Goal: Complete application form: Complete application form

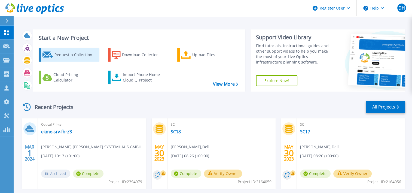
click at [78, 61] on link "Request a Collection" at bounding box center [69, 55] width 61 height 14
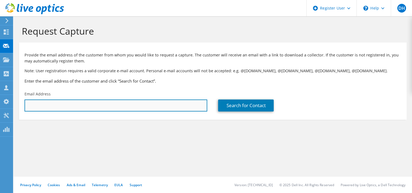
click at [172, 102] on input "text" at bounding box center [116, 105] width 183 height 12
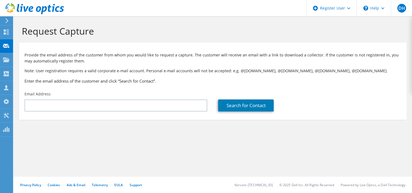
click at [189, 130] on section "Request Capture Provide the email address of the customer from whom you would l…" at bounding box center [213, 81] width 399 height 131
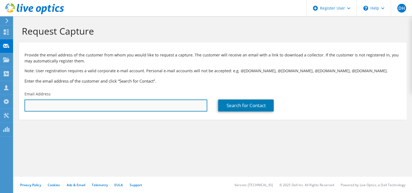
click at [166, 106] on input "text" at bounding box center [116, 105] width 183 height 12
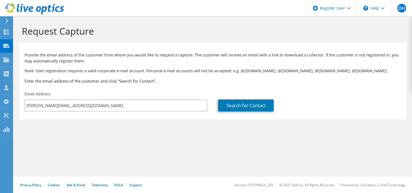
click at [148, 131] on section "Request Capture Provide the email address of the customer from whom you would l…" at bounding box center [213, 81] width 399 height 131
click at [253, 106] on link "Search for Contact" at bounding box center [246, 105] width 56 height 12
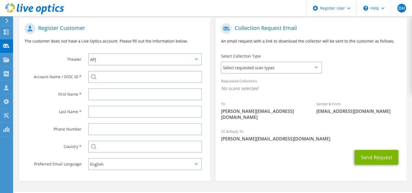
scroll to position [108, 0]
click at [305, 69] on span "Select requested scan types" at bounding box center [271, 67] width 99 height 11
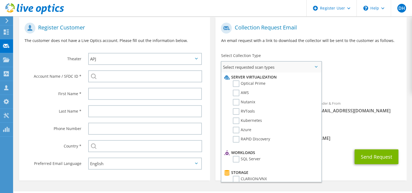
click at [305, 69] on span "Select requested scan types" at bounding box center [271, 67] width 99 height 11
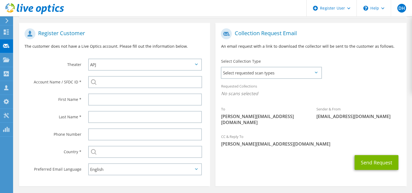
scroll to position [103, 0]
click at [317, 76] on span "Select requested scan types" at bounding box center [271, 72] width 99 height 11
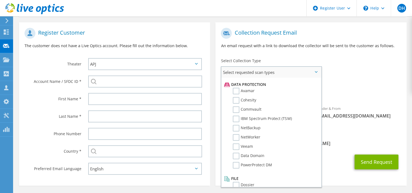
scroll to position [0, 0]
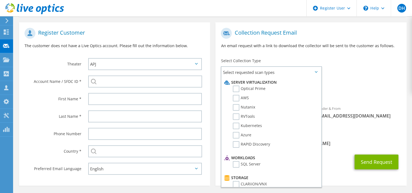
click at [380, 69] on div "To [PERSON_NAME][EMAIL_ADDRESS][DOMAIN_NAME] Sender & From [EMAIL_ADDRESS][DOMA…" at bounding box center [311, 77] width 191 height 105
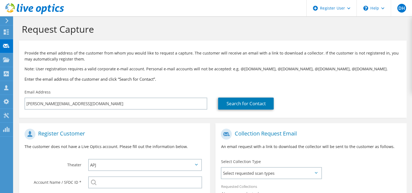
scroll to position [1, 0]
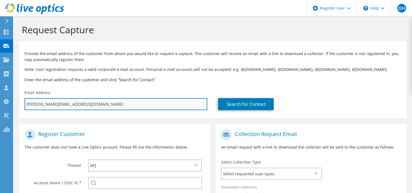
click at [168, 105] on input "[PERSON_NAME][EMAIL_ADDRESS][DOMAIN_NAME]" at bounding box center [116, 104] width 183 height 12
paste input "[PERSON_NAME];"
type input "[PERSON_NAME];"
type input "Select"
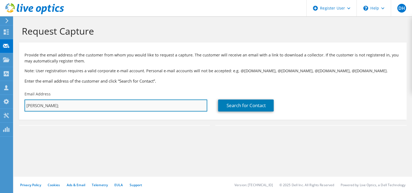
scroll to position [0, 0]
type input "S"
click at [182, 106] on input "text" at bounding box center [116, 105] width 183 height 12
paste input "[PERSON_NAME][EMAIL_ADDRESS][DOMAIN_NAME]"
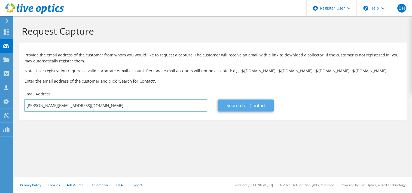
type input "[PERSON_NAME][EMAIL_ADDRESS][DOMAIN_NAME]"
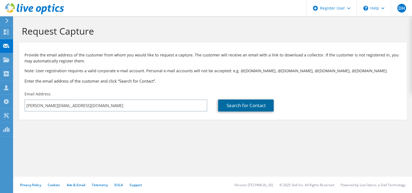
click at [248, 110] on link "Search for Contact" at bounding box center [246, 105] width 56 height 12
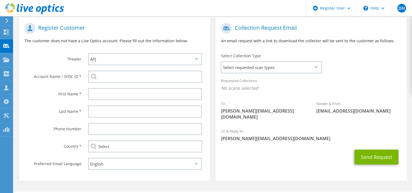
scroll to position [108, 0]
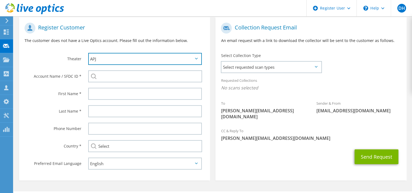
click at [186, 60] on select "APJ EMEA NA/LATAM" at bounding box center [145, 59] width 114 height 12
select select "2"
click at [88, 53] on select "APJ EMEA NA/LATAM" at bounding box center [145, 59] width 114 height 12
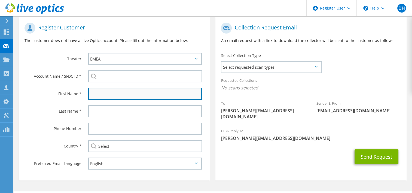
click at [133, 89] on input "text" at bounding box center [145, 94] width 114 height 12
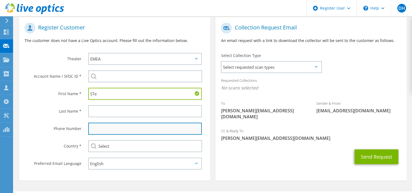
click at [89, 130] on input "text" at bounding box center [145, 129] width 114 height 12
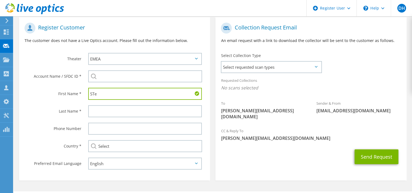
click at [85, 93] on div "STe" at bounding box center [147, 93] width 128 height 17
click at [98, 92] on input "STe" at bounding box center [145, 94] width 114 height 12
paste input "tephan"
type input "[PERSON_NAME]"
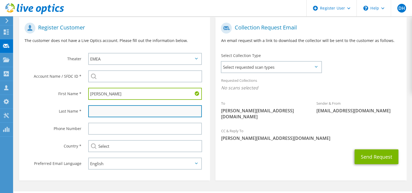
click at [113, 108] on input "text" at bounding box center [145, 111] width 114 height 12
paste input "[PERSON_NAME]"
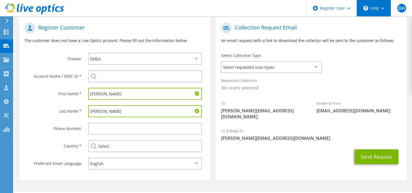
type input "[PERSON_NAME]"
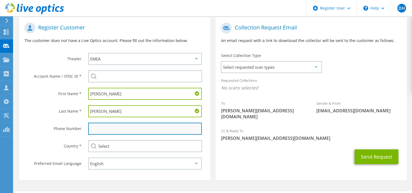
click at [133, 126] on input "text" at bounding box center [145, 129] width 114 height 12
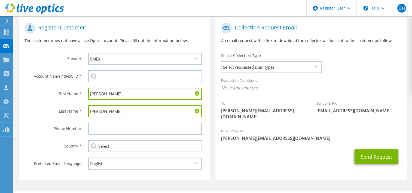
click at [235, 150] on div "Send Request" at bounding box center [311, 157] width 191 height 20
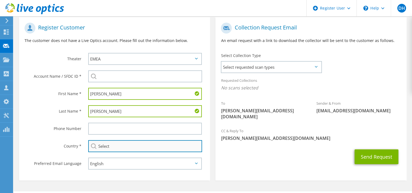
click at [189, 145] on input "Select" at bounding box center [145, 146] width 114 height 12
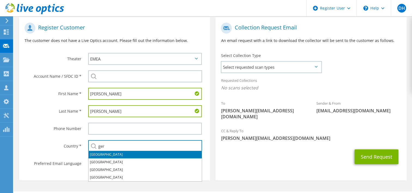
click at [95, 155] on li "[GEOGRAPHIC_DATA]" at bounding box center [145, 155] width 113 height 8
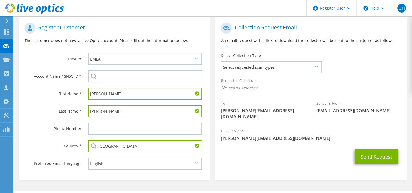
type input "[GEOGRAPHIC_DATA]"
drag, startPoint x: 85, startPoint y: 163, endPoint x: 92, endPoint y: 168, distance: 8.1
click at [85, 163] on div "English Deutsch Español Français Italiano Polski Português Русский 한국어 中文 日本語" at bounding box center [147, 163] width 128 height 17
click at [264, 164] on section "Collection Request Email An email request with a link to download the collector…" at bounding box center [311, 98] width 191 height 163
click at [280, 66] on span "Select requested scan types" at bounding box center [271, 67] width 99 height 11
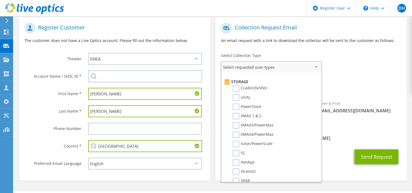
scroll to position [92, 0]
drag, startPoint x: 314, startPoint y: 117, endPoint x: 315, endPoint y: 131, distance: 13.6
click at [315, 131] on li "Server Virtualization Optical Prime AWS Nutanix RVTools Kubernetes Azure SQL Se…" at bounding box center [271, 156] width 99 height 350
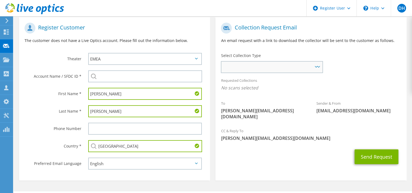
click at [320, 66] on span "Server Virtualization Optical Prime AWS Nutanix RVTools Kubernetes Azure SQL Se…" at bounding box center [272, 67] width 101 height 11
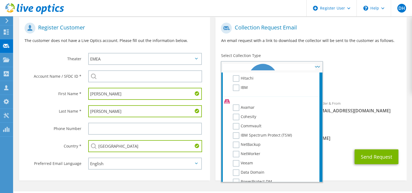
scroll to position [213, 0]
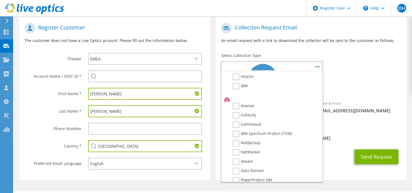
click at [266, 158] on li "Veeam" at bounding box center [271, 162] width 96 height 9
click at [245, 158] on label "Veeam" at bounding box center [243, 161] width 20 height 7
click at [0, 0] on input "Veeam" at bounding box center [0, 0] width 0 height 0
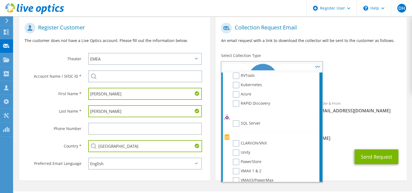
scroll to position [0, 0]
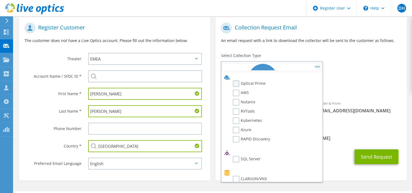
click at [256, 83] on label "Optical Prime" at bounding box center [249, 83] width 33 height 7
click at [0, 0] on input "Optical Prime" at bounding box center [0, 0] width 0 height 0
click at [244, 90] on label "AWS" at bounding box center [241, 93] width 16 height 7
click at [0, 0] on input "AWS" at bounding box center [0, 0] width 0 height 0
click at [241, 99] on label "Nutanix" at bounding box center [244, 102] width 22 height 7
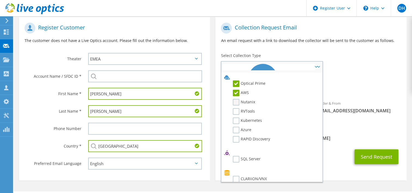
click at [0, 0] on input "Nutanix" at bounding box center [0, 0] width 0 height 0
click at [244, 109] on label "RVTools" at bounding box center [244, 111] width 22 height 7
click at [0, 0] on input "RVTools" at bounding box center [0, 0] width 0 height 0
click at [242, 121] on label "Kubernetes" at bounding box center [247, 120] width 29 height 7
click at [0, 0] on input "Kubernetes" at bounding box center [0, 0] width 0 height 0
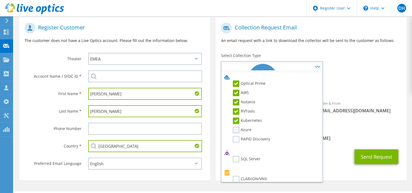
click at [242, 127] on label "Azure" at bounding box center [242, 130] width 19 height 7
click at [0, 0] on input "Azure" at bounding box center [0, 0] width 0 height 0
click at [244, 136] on label "RAPID Discovery" at bounding box center [251, 139] width 37 height 7
click at [0, 0] on input "RAPID Discovery" at bounding box center [0, 0] width 0 height 0
click at [249, 156] on label "SQL Server" at bounding box center [247, 159] width 28 height 7
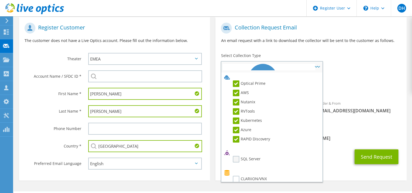
click at [0, 0] on input "SQL Server" at bounding box center [0, 0] width 0 height 0
click at [252, 178] on label "CLARiiON/VNX" at bounding box center [250, 179] width 34 height 7
click at [0, 0] on input "CLARiiON/VNX" at bounding box center [0, 0] width 0 height 0
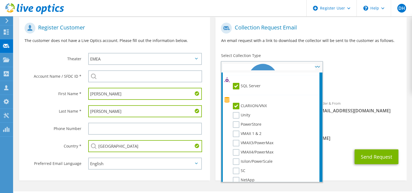
scroll to position [76, 0]
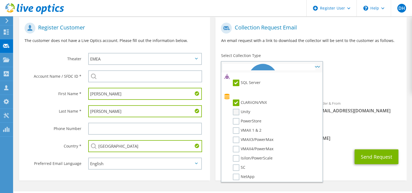
click at [246, 109] on label "Unity" at bounding box center [241, 112] width 17 height 7
click at [0, 0] on input "Unity" at bounding box center [0, 0] width 0 height 0
click at [246, 127] on label "VMAX 1 & 2" at bounding box center [247, 130] width 29 height 7
click at [0, 0] on input "VMAX 1 & 2" at bounding box center [0, 0] width 0 height 0
click at [245, 120] on label "PowerStore" at bounding box center [247, 121] width 29 height 7
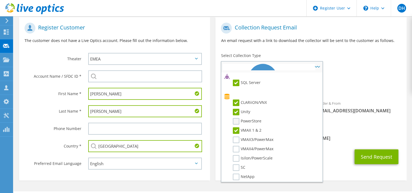
click at [0, 0] on input "PowerStore" at bounding box center [0, 0] width 0 height 0
click at [246, 137] on label "VMAX3/PowerMax" at bounding box center [253, 140] width 41 height 7
click at [0, 0] on input "VMAX3/PowerMax" at bounding box center [0, 0] width 0 height 0
click at [244, 146] on label "VMAX4/PowerMax" at bounding box center [253, 149] width 41 height 7
click at [0, 0] on input "VMAX4/PowerMax" at bounding box center [0, 0] width 0 height 0
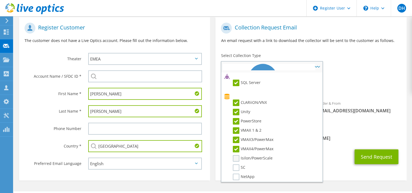
click at [243, 155] on label "Isilon/PowerScale" at bounding box center [253, 158] width 40 height 7
click at [0, 0] on input "Isilon/PowerScale" at bounding box center [0, 0] width 0 height 0
click at [241, 157] on label "Isilon/PowerScale" at bounding box center [253, 158] width 40 height 7
click at [0, 0] on input "Isilon/PowerScale" at bounding box center [0, 0] width 0 height 0
click at [239, 164] on label "SC" at bounding box center [239, 167] width 13 height 7
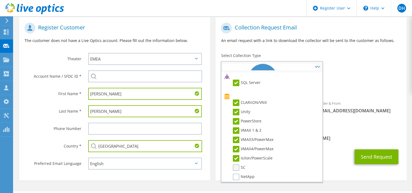
click at [0, 0] on input "SC" at bounding box center [0, 0] width 0 height 0
click at [239, 174] on label "NetApp" at bounding box center [244, 177] width 22 height 7
click at [0, 0] on input "NetApp" at bounding box center [0, 0] width 0 height 0
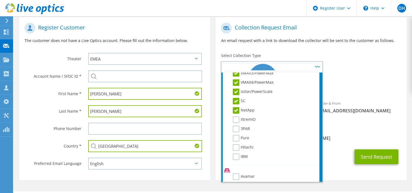
scroll to position [152, 0]
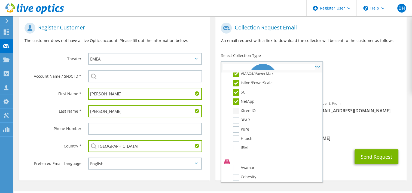
click at [241, 108] on label "XtremIO" at bounding box center [244, 111] width 23 height 7
click at [0, 0] on input "XtremIO" at bounding box center [0, 0] width 0 height 0
click at [240, 118] on label "3PAR" at bounding box center [241, 120] width 17 height 7
click at [0, 0] on input "3PAR" at bounding box center [0, 0] width 0 height 0
click at [241, 126] on label "Pure" at bounding box center [241, 129] width 16 height 7
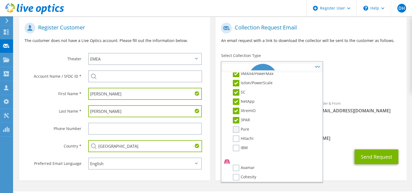
click at [0, 0] on input "Pure" at bounding box center [0, 0] width 0 height 0
click at [241, 130] on li "Pure" at bounding box center [271, 130] width 96 height 9
click at [241, 135] on label "Hitachi" at bounding box center [243, 138] width 21 height 7
click at [0, 0] on input "Hitachi" at bounding box center [0, 0] width 0 height 0
click at [239, 145] on label "IBM" at bounding box center [240, 148] width 15 height 7
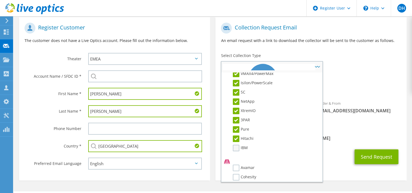
click at [0, 0] on input "IBM" at bounding box center [0, 0] width 0 height 0
click at [241, 165] on label "Avamar" at bounding box center [244, 168] width 22 height 7
click at [0, 0] on input "Avamar" at bounding box center [0, 0] width 0 height 0
click at [242, 174] on label "Cohesity" at bounding box center [244, 177] width 23 height 7
click at [0, 0] on input "Cohesity" at bounding box center [0, 0] width 0 height 0
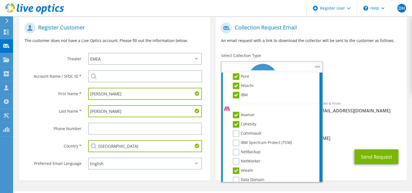
scroll to position [207, 0]
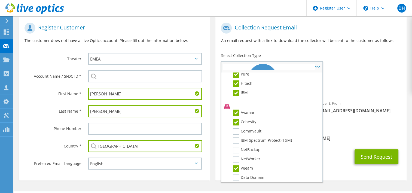
click at [256, 122] on li "Cohesity" at bounding box center [271, 123] width 96 height 9
click at [253, 128] on label "Commvault" at bounding box center [247, 131] width 29 height 7
click at [0, 0] on input "Commvault" at bounding box center [0, 0] width 0 height 0
click at [251, 130] on li "Commvault" at bounding box center [271, 132] width 96 height 9
click at [249, 137] on label "IBM Spectrum Protect (TSM)" at bounding box center [262, 140] width 59 height 7
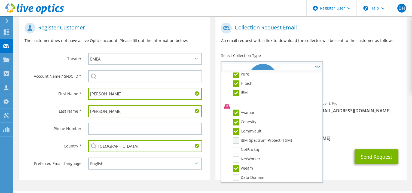
click at [0, 0] on input "IBM Spectrum Protect (TSM)" at bounding box center [0, 0] width 0 height 0
click at [247, 147] on label "NetBackup" at bounding box center [247, 150] width 28 height 7
click at [0, 0] on input "NetBackup" at bounding box center [0, 0] width 0 height 0
click at [246, 156] on label "NetWorker" at bounding box center [247, 159] width 28 height 7
click at [0, 0] on input "NetWorker" at bounding box center [0, 0] width 0 height 0
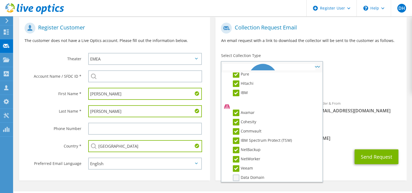
click at [250, 174] on label "Data Domain" at bounding box center [249, 177] width 32 height 7
click at [0, 0] on input "Data Domain" at bounding box center [0, 0] width 0 height 0
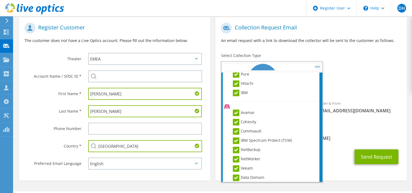
scroll to position [234, 0]
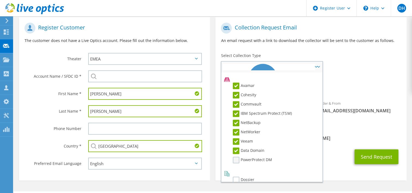
click at [269, 157] on label "PowerProtect DM" at bounding box center [252, 160] width 39 height 7
click at [0, 0] on input "PowerProtect DM" at bounding box center [0, 0] width 0 height 0
click at [246, 177] on label "Dossier" at bounding box center [244, 180] width 22 height 7
click at [0, 0] on input "Dossier" at bounding box center [0, 0] width 0 height 0
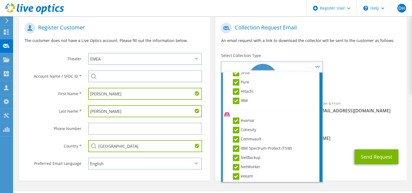
scroll to position [0, 0]
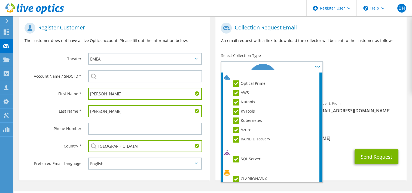
click at [338, 77] on div "Requested Collections No scans selected" at bounding box center [311, 85] width 191 height 20
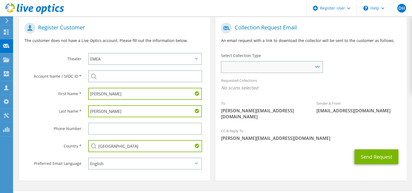
click at [317, 63] on span "Server Virtualization Optical Prime AWS Nutanix RVTools Kubernetes Azure SQL Se…" at bounding box center [272, 67] width 101 height 11
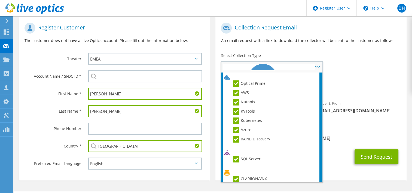
click at [317, 65] on span "Server Virtualization Optical Prime AWS Nutanix RVTools Kubernetes Azure SQL Se…" at bounding box center [272, 67] width 101 height 11
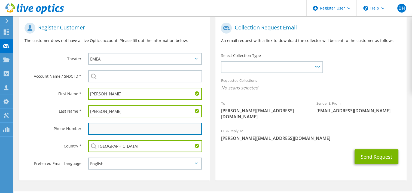
click at [125, 128] on input "text" at bounding box center [145, 129] width 114 height 12
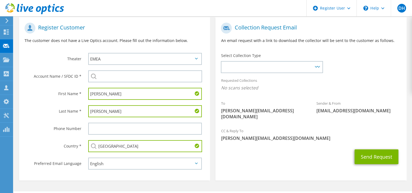
click at [271, 166] on section "Collection Request Email An email request with a link to download the collector…" at bounding box center [311, 98] width 191 height 163
click at [316, 68] on span "Server Virtualization Optical Prime AWS Nutanix RVTools Kubernetes Azure SQL Se…" at bounding box center [272, 67] width 101 height 11
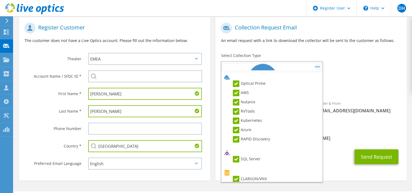
click at [262, 83] on label "Optical Prime" at bounding box center [249, 83] width 33 height 7
click at [0, 0] on input "Optical Prime" at bounding box center [0, 0] width 0 height 0
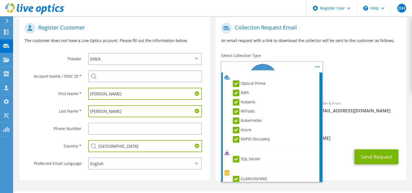
click at [340, 93] on div "Requested Collections No scans selected" at bounding box center [311, 85] width 191 height 20
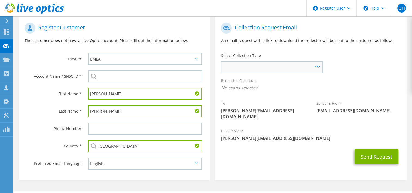
click at [316, 71] on span "Server Virtualization Optical Prime AWS Nutanix RVTools Kubernetes Azure SQL Se…" at bounding box center [272, 67] width 101 height 11
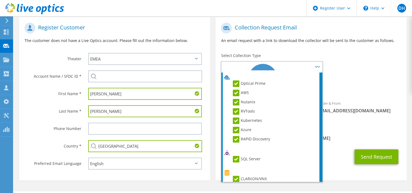
click at [377, 71] on div "To [PERSON_NAME][EMAIL_ADDRESS][DOMAIN_NAME] Sender & From [EMAIL_ADDRESS][DOMA…" at bounding box center [311, 72] width 191 height 105
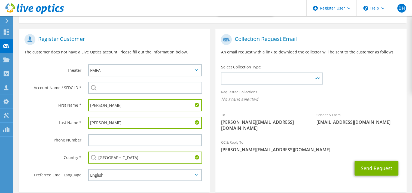
scroll to position [121, 0]
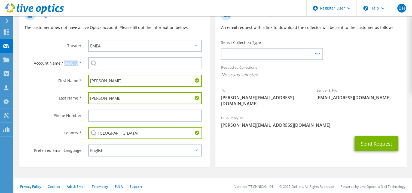
drag, startPoint x: 78, startPoint y: 63, endPoint x: 65, endPoint y: 64, distance: 13.6
click at [65, 64] on label "Account Name / SFDC ID *" at bounding box center [53, 61] width 57 height 9
copy label "SFDC ID"
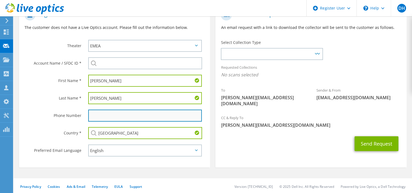
click at [126, 110] on input "text" at bounding box center [145, 116] width 114 height 12
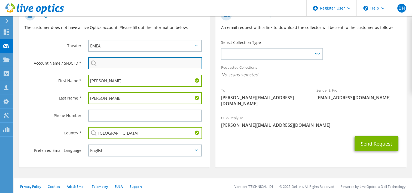
click at [116, 64] on input "search" at bounding box center [145, 63] width 114 height 12
paste input "INNOCEAN"
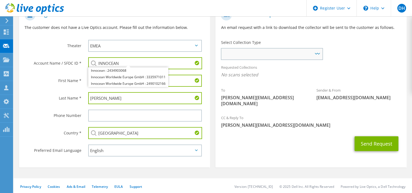
click at [299, 51] on span "Server Virtualization Optical Prime AWS Nutanix RVTools Kubernetes Azure SQL Se…" at bounding box center [269, 54] width 92 height 7
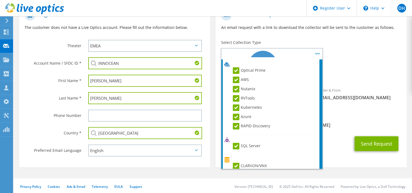
click at [155, 62] on input "INNOCEAN" at bounding box center [145, 63] width 114 height 12
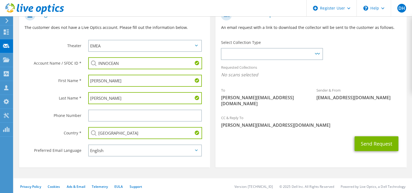
click at [170, 61] on input "INNOCEAN" at bounding box center [145, 63] width 114 height 12
click at [184, 66] on input "INNOCEAN" at bounding box center [145, 63] width 114 height 12
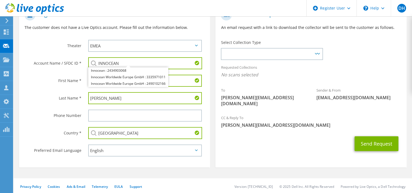
type input "INNOCEAN"
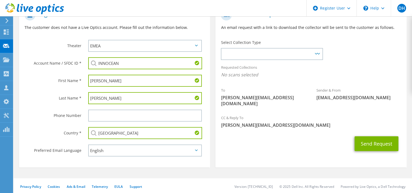
click at [248, 151] on section "Collection Request Email An email request with a link to download the collector…" at bounding box center [311, 85] width 191 height 163
click at [321, 56] on span "Server Virtualization Optical Prime AWS Nutanix RVTools Kubernetes Azure SQL Se…" at bounding box center [272, 54] width 101 height 11
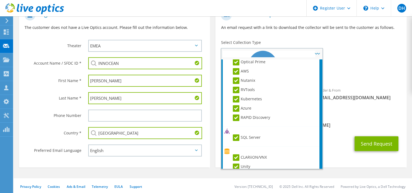
scroll to position [0, 0]
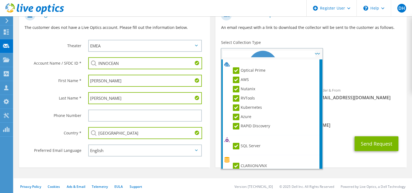
click at [317, 52] on span "Server Virtualization Optical Prime AWS Nutanix RVTools Kubernetes Azure SQL Se…" at bounding box center [272, 54] width 101 height 11
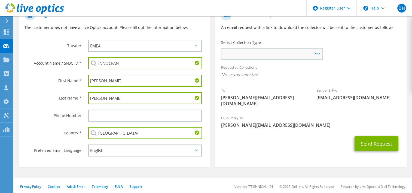
click at [317, 52] on span "Server Virtualization Optical Prime AWS Nutanix RVTools Kubernetes Azure SQL Se…" at bounding box center [272, 54] width 101 height 11
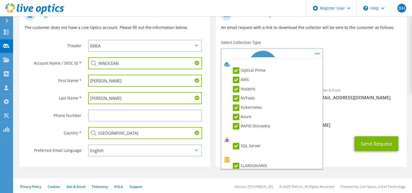
click at [236, 69] on label "Optical Prime" at bounding box center [249, 70] width 33 height 7
click at [0, 0] on input "Optical Prime" at bounding box center [0, 0] width 0 height 0
click at [236, 69] on label "Optical Prime" at bounding box center [249, 70] width 33 height 7
click at [0, 0] on input "Optical Prime" at bounding box center [0, 0] width 0 height 0
click at [235, 70] on label "Optical Prime" at bounding box center [249, 70] width 33 height 7
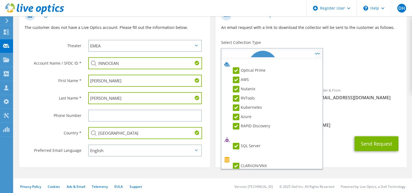
click at [0, 0] on input "Optical Prime" at bounding box center [0, 0] width 0 height 0
click at [235, 70] on label "Optical Prime" at bounding box center [249, 70] width 33 height 7
click at [0, 0] on input "Optical Prime" at bounding box center [0, 0] width 0 height 0
click at [235, 70] on label "Optical Prime" at bounding box center [249, 70] width 33 height 7
click at [0, 0] on input "Optical Prime" at bounding box center [0, 0] width 0 height 0
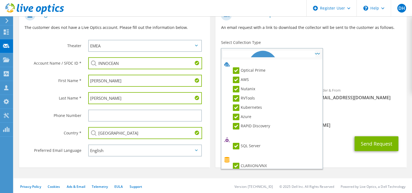
click at [237, 75] on li "Optical Prime" at bounding box center [271, 71] width 96 height 9
click at [237, 79] on label "AWS" at bounding box center [241, 80] width 16 height 7
click at [0, 0] on input "AWS" at bounding box center [0, 0] width 0 height 0
click at [239, 67] on label "Optical Prime" at bounding box center [249, 70] width 33 height 7
click at [0, 0] on input "Optical Prime" at bounding box center [0, 0] width 0 height 0
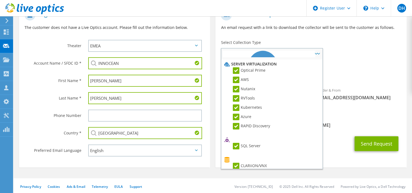
click at [240, 64] on li "Server Virtualization" at bounding box center [271, 64] width 96 height 7
click at [239, 68] on label "Optical Prime" at bounding box center [249, 70] width 33 height 7
click at [0, 0] on input "Optical Prime" at bounding box center [0, 0] width 0 height 0
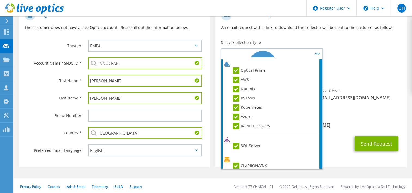
click at [354, 85] on div "Sender & From [EMAIL_ADDRESS][DOMAIN_NAME]" at bounding box center [359, 93] width 96 height 19
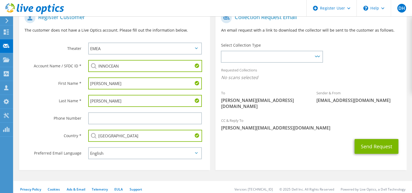
scroll to position [121, 0]
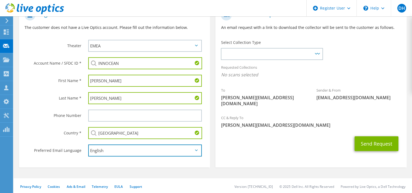
click at [168, 149] on select "English Deutsch Español Français Italiano Polski Português Русский 한국어 中文 日本語" at bounding box center [145, 150] width 114 height 12
click at [230, 149] on section "Collection Request Email An email request with a link to download the collector…" at bounding box center [311, 85] width 191 height 163
click at [244, 161] on section "Collection Request Email An email request with a link to download the collector…" at bounding box center [311, 85] width 191 height 163
